Goal: Information Seeking & Learning: Learn about a topic

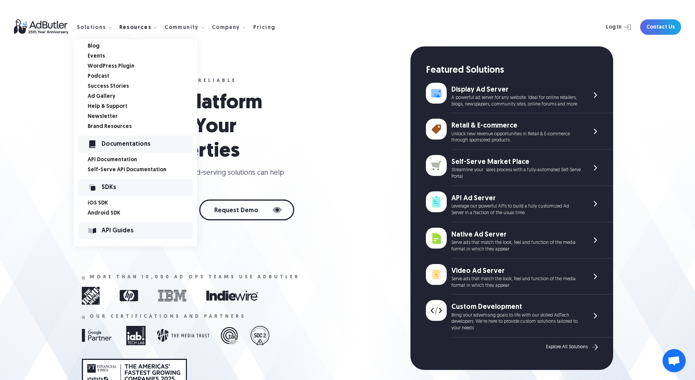
click at [95, 48] on link "Blog" at bounding box center [143, 46] width 110 height 5
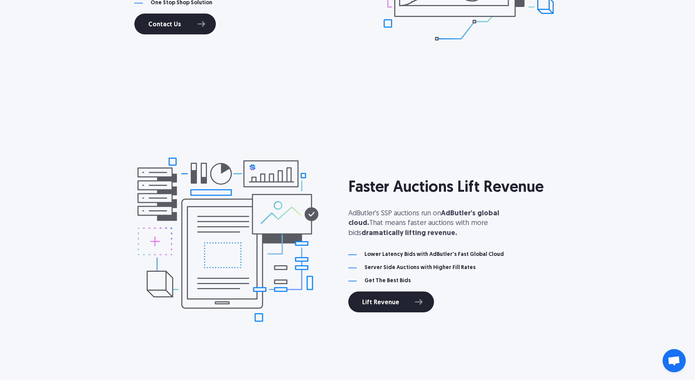
scroll to position [843, 0]
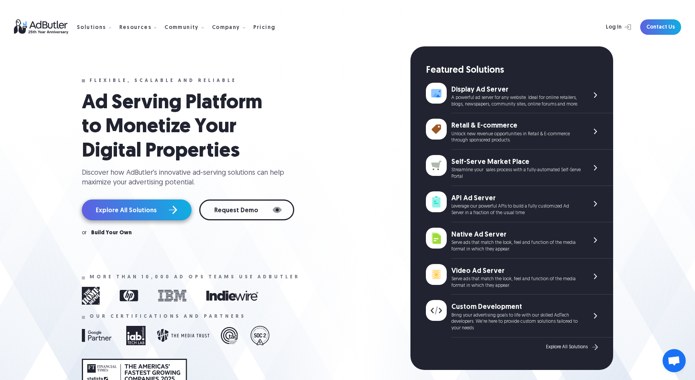
click at [159, 206] on link "Explore All Solutions" at bounding box center [137, 209] width 110 height 21
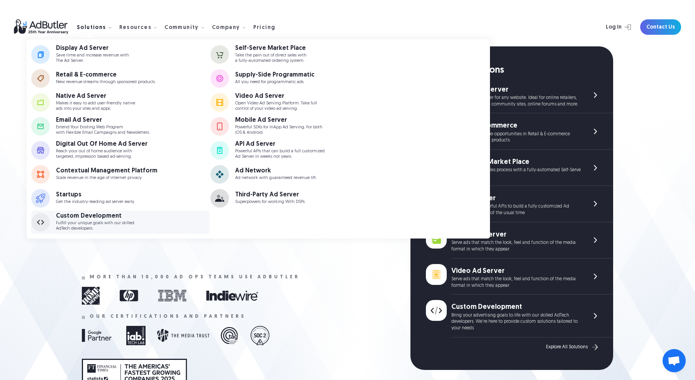
click at [80, 226] on p "Fulfill your unique goals with our skilled AdTech developers." at bounding box center [95, 226] width 78 height 10
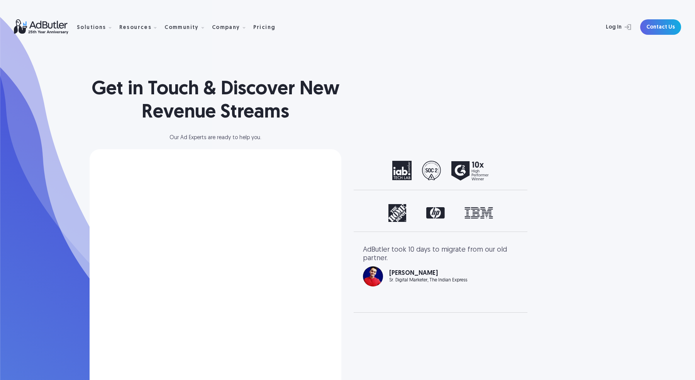
select select "[GEOGRAPHIC_DATA]"
